Goal: Task Accomplishment & Management: Manage account settings

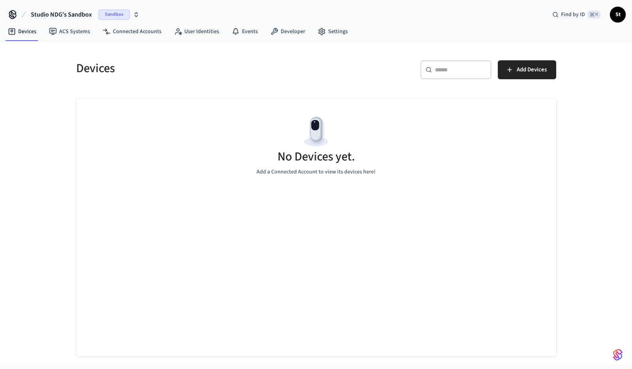
click at [119, 13] on span "Sandbox" at bounding box center [114, 14] width 32 height 10
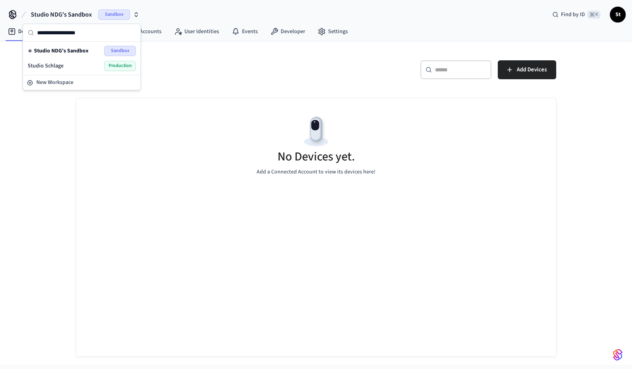
click at [111, 66] on span "Production" at bounding box center [120, 66] width 32 height 10
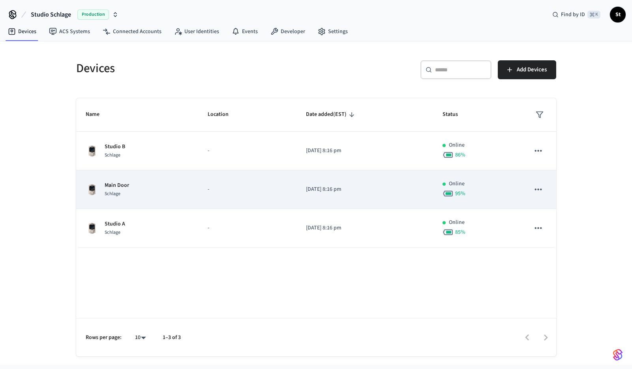
click at [172, 186] on div "Main Door Schlage" at bounding box center [137, 190] width 103 height 17
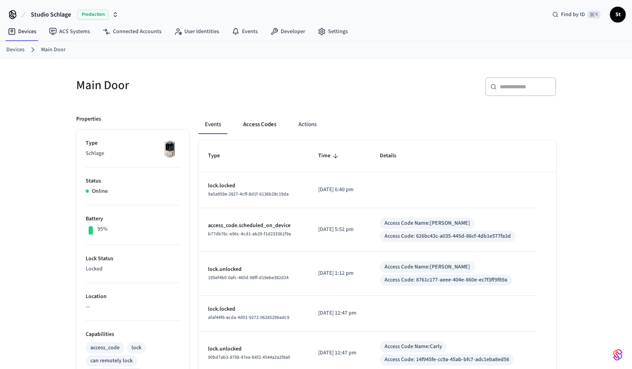
click at [258, 126] on button "Access Codes" at bounding box center [260, 124] width 46 height 19
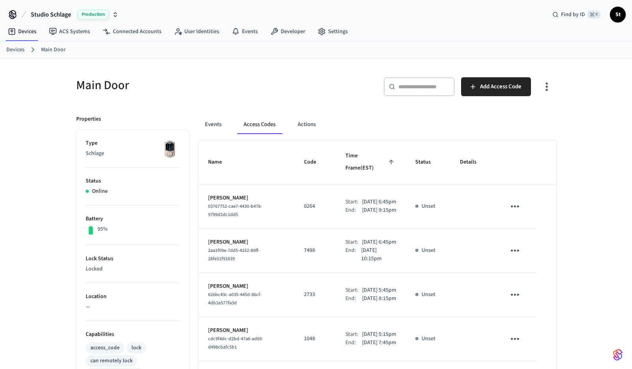
click at [11, 53] on link "Devices" at bounding box center [15, 50] width 18 height 8
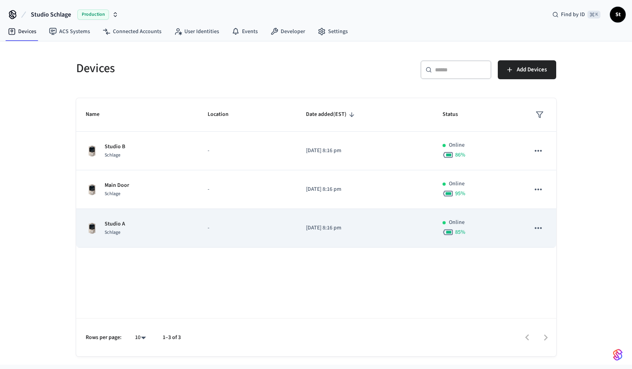
click at [148, 227] on div "Studio A Schlage" at bounding box center [137, 228] width 103 height 17
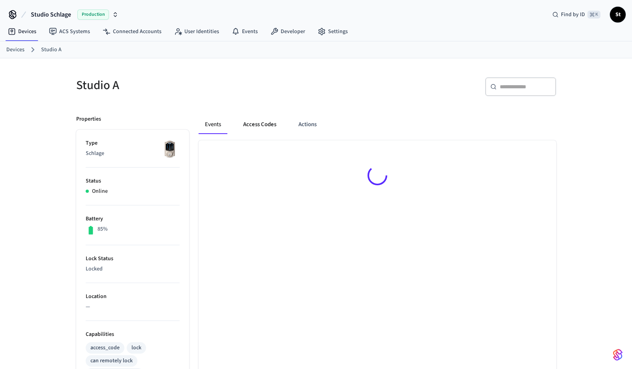
click at [261, 125] on button "Access Codes" at bounding box center [260, 124] width 46 height 19
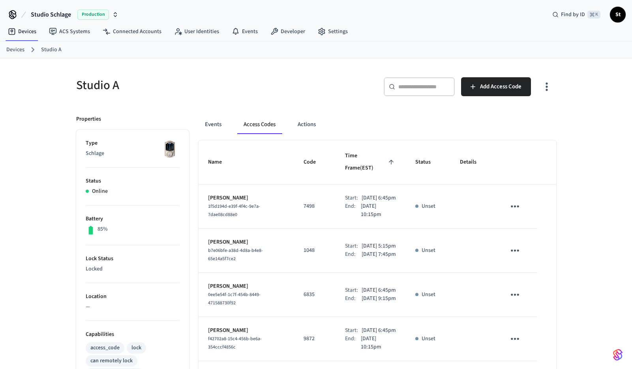
click at [14, 50] on link "Devices" at bounding box center [15, 50] width 18 height 8
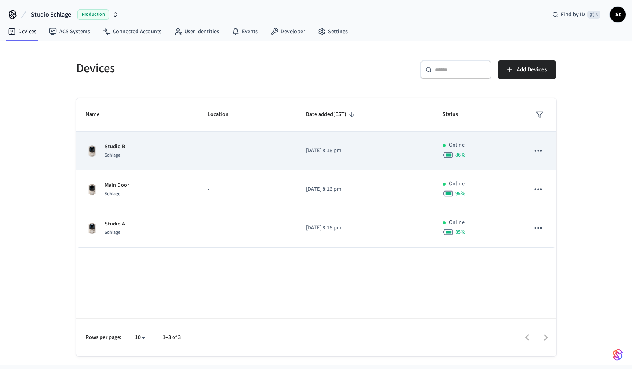
click at [168, 158] on div "Studio B Schlage" at bounding box center [137, 151] width 103 height 17
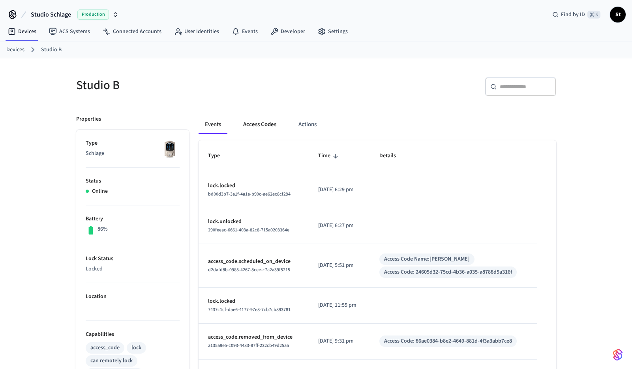
click at [264, 128] on button "Access Codes" at bounding box center [260, 124] width 46 height 19
